Goal: Information Seeking & Learning: Learn about a topic

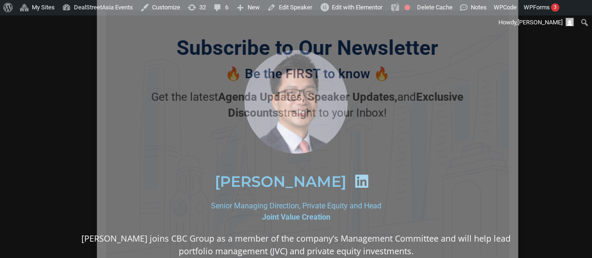
click at [502, 15] on icon "Close" at bounding box center [506, 12] width 8 height 8
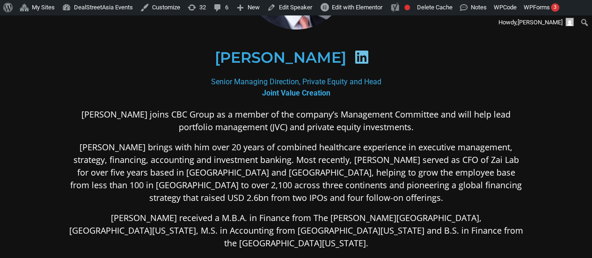
scroll to position [124, 0]
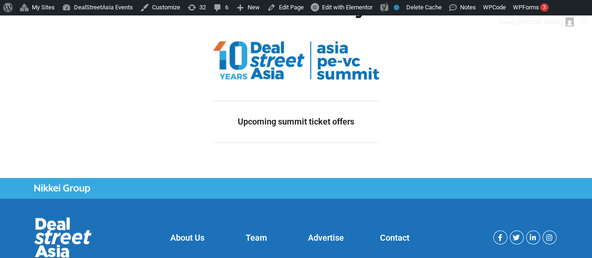
scroll to position [71, 0]
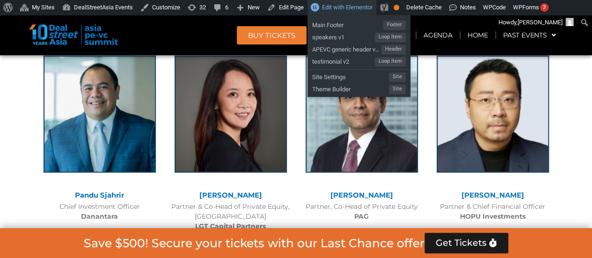
click at [335, 10] on span "Edit with Elementor" at bounding box center [347, 7] width 51 height 7
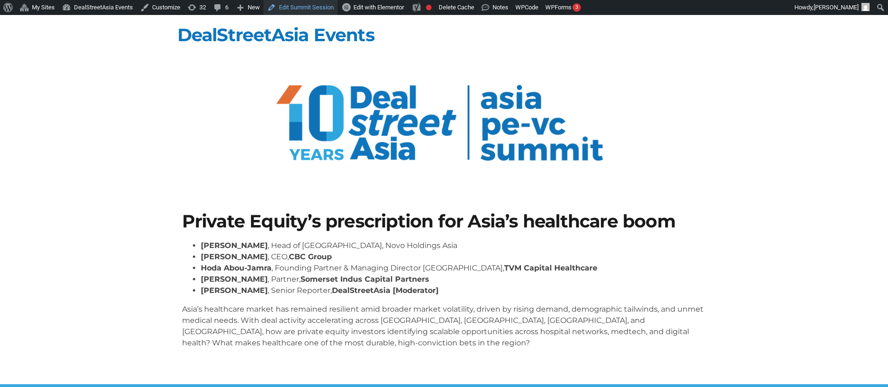
click at [313, 1] on link "Edit Summit Session" at bounding box center [301, 7] width 74 height 15
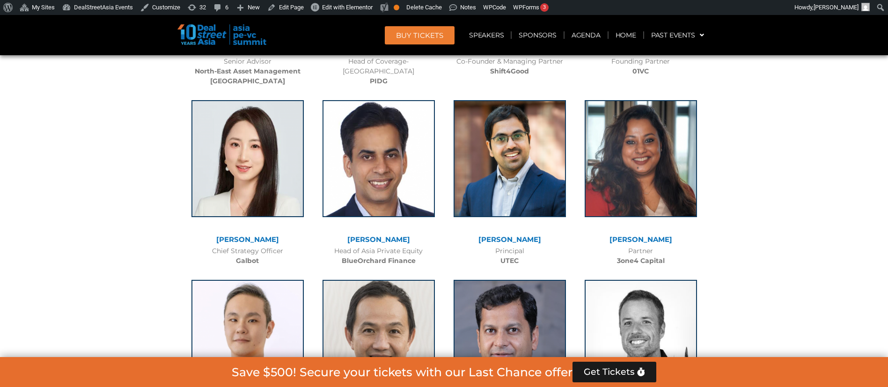
scroll to position [5324, 0]
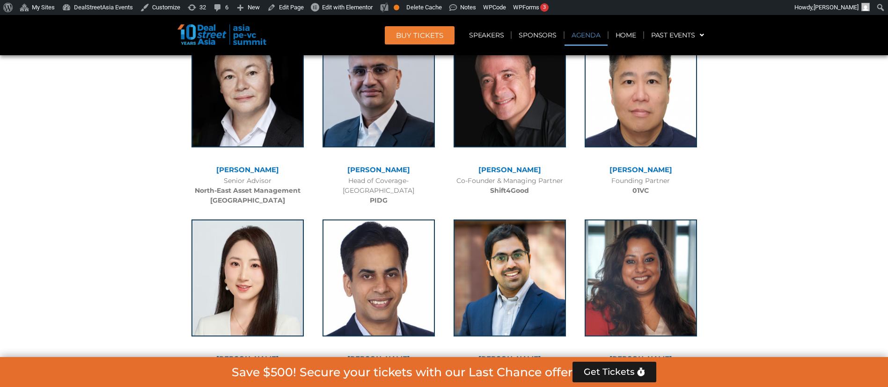
click at [586, 29] on link "Agenda" at bounding box center [586, 35] width 43 height 22
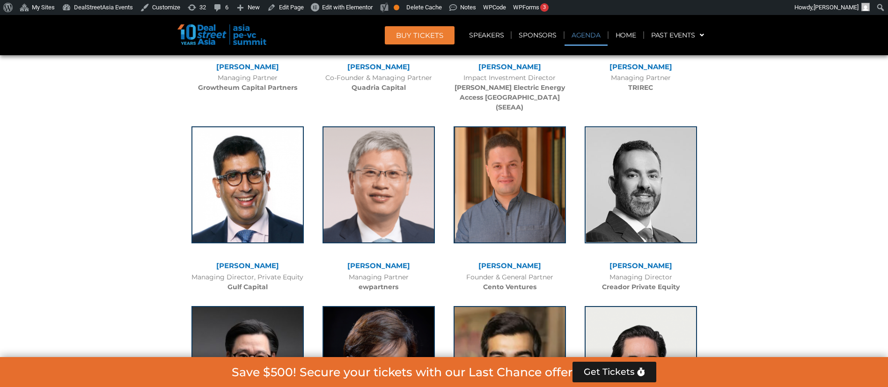
scroll to position [490, 0]
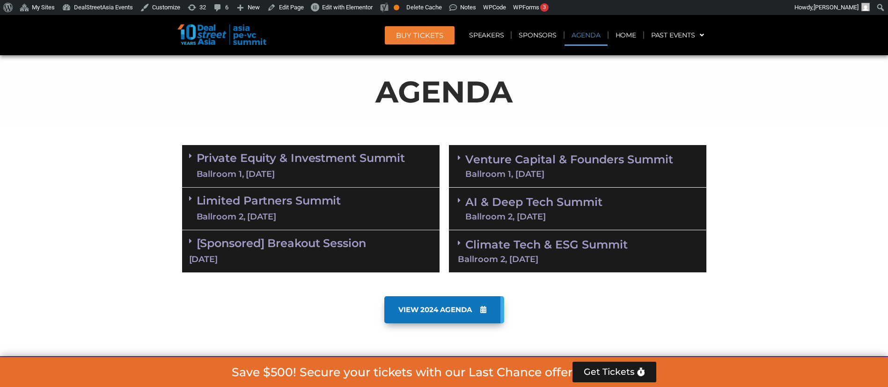
click at [312, 172] on div "Ballroom 1, [DATE]" at bounding box center [301, 175] width 209 height 12
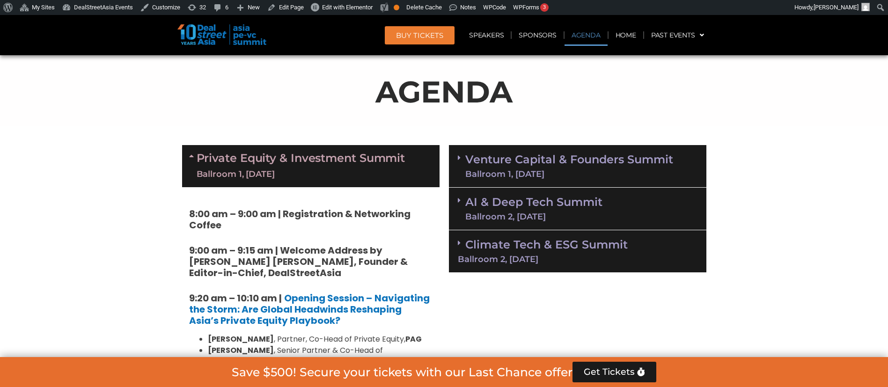
click at [312, 172] on div "Ballroom 1, [DATE]" at bounding box center [301, 175] width 209 height 12
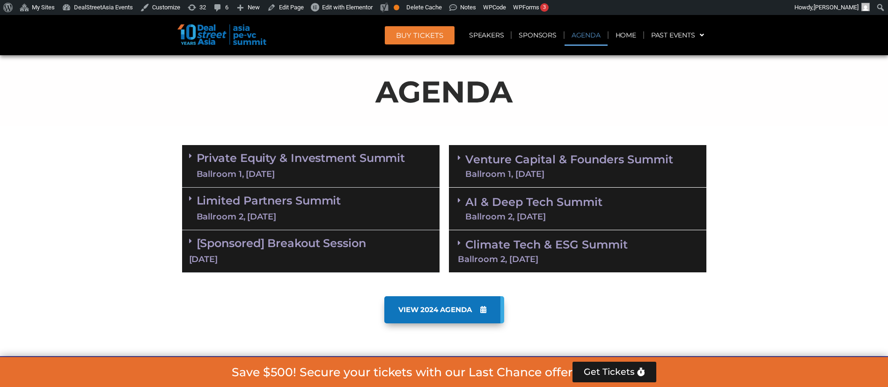
click at [308, 218] on div "Ballroom 2, [DATE]" at bounding box center [269, 217] width 145 height 12
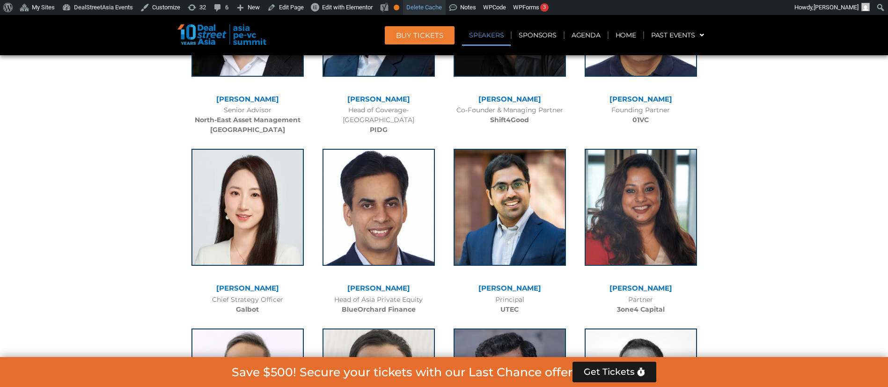
scroll to position [2006, 0]
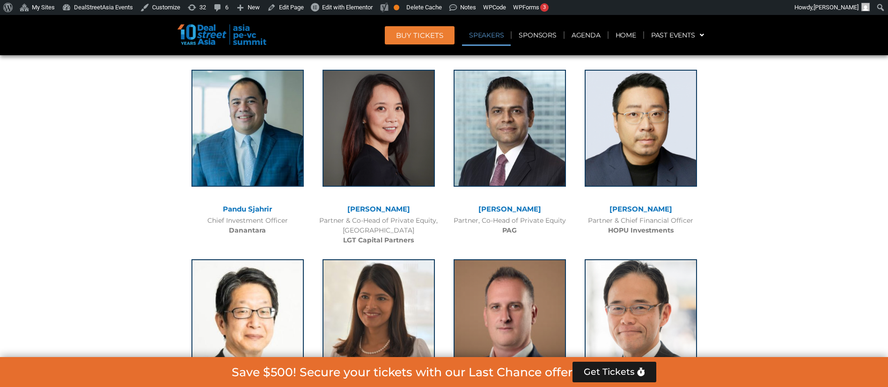
scroll to position [2006, 0]
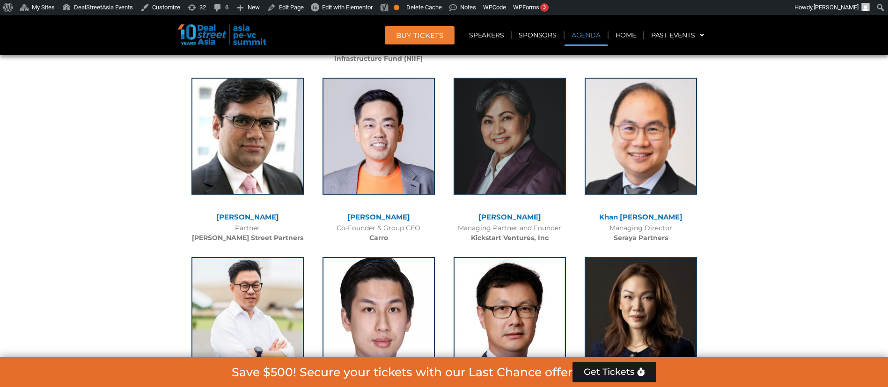
click at [584, 43] on link "Agenda" at bounding box center [586, 35] width 43 height 22
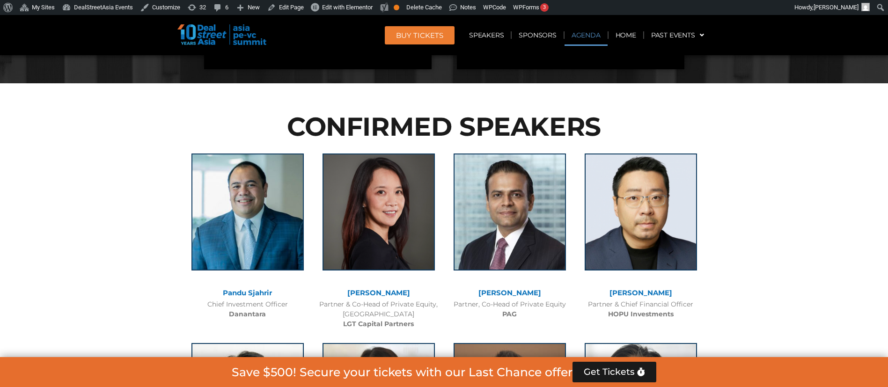
scroll to position [558, 0]
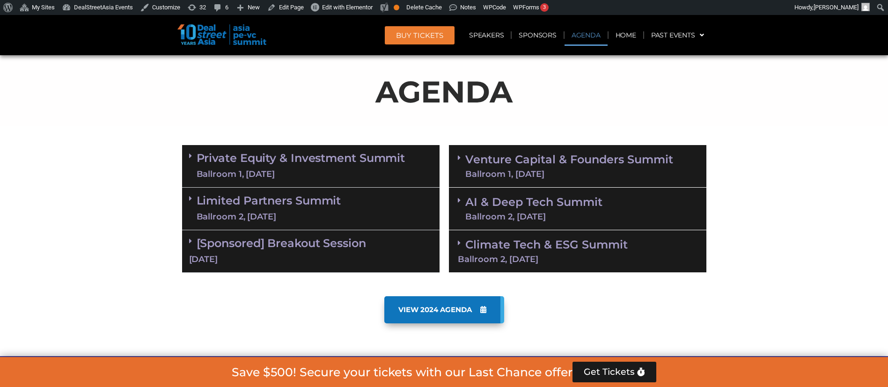
click at [339, 183] on div "Private Equity & Investment Summit Ballroom 1, [DATE]" at bounding box center [310, 166] width 257 height 43
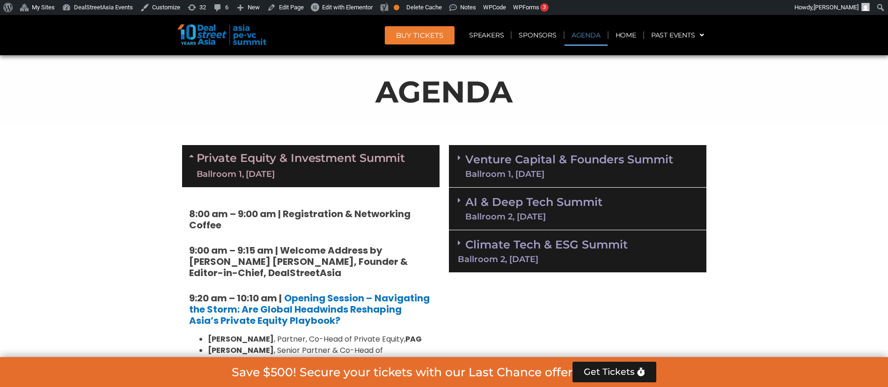
click at [339, 183] on div "Private Equity & Investment Summit Ballroom 1, [DATE]" at bounding box center [310, 166] width 257 height 42
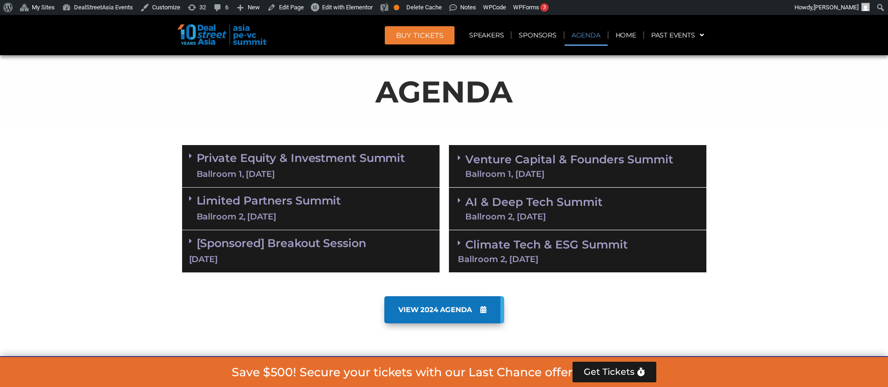
click at [340, 214] on div "Ballroom 2, [DATE]" at bounding box center [269, 217] width 145 height 12
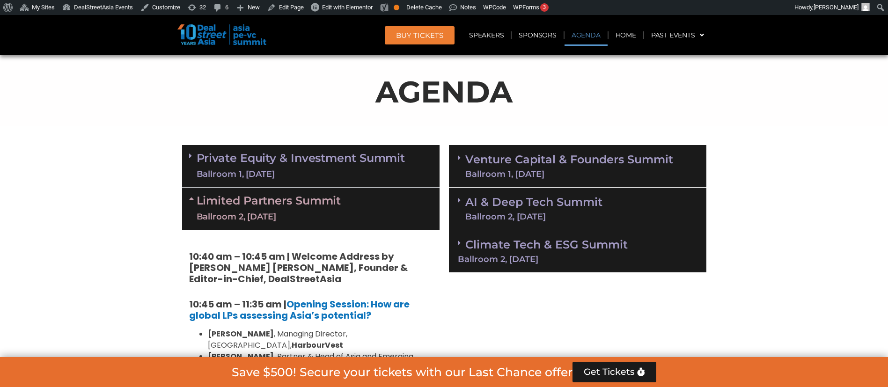
click at [340, 214] on div "Ballroom 2, [DATE]" at bounding box center [269, 217] width 145 height 12
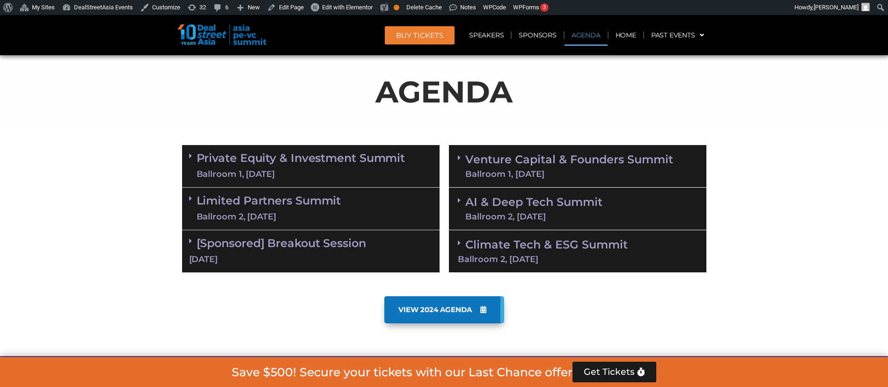
click at [348, 157] on link "Private Equity & Investment Summit Ballroom 1, [DATE]" at bounding box center [301, 166] width 209 height 28
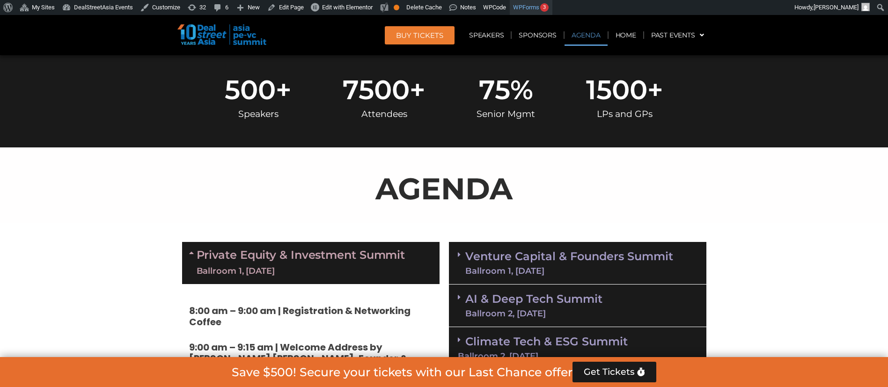
scroll to position [393, 0]
